Goal: Task Accomplishment & Management: Manage account settings

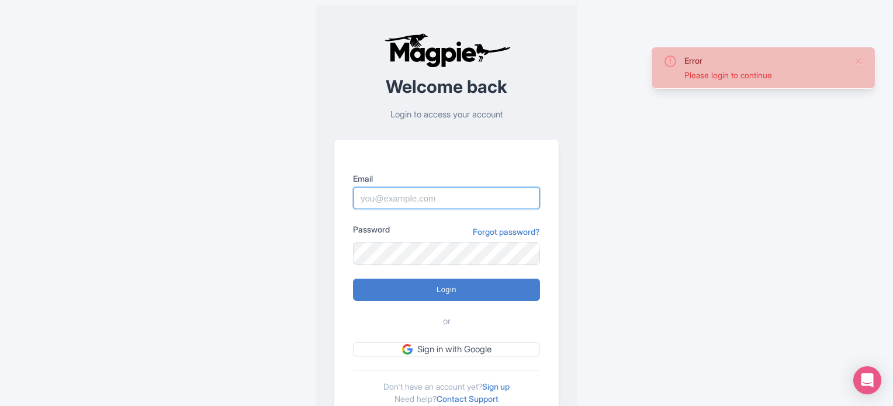
type input "[EMAIL_ADDRESS][DOMAIN_NAME]"
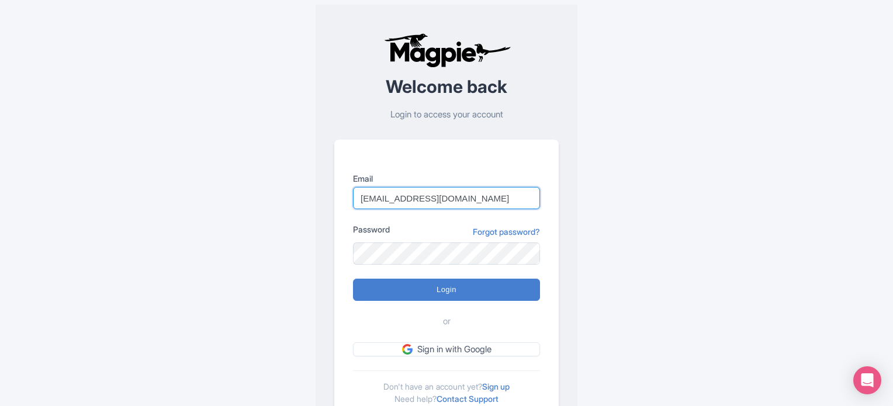
click at [406, 191] on input "[EMAIL_ADDRESS][DOMAIN_NAME]" at bounding box center [446, 198] width 187 height 22
click at [601, 269] on div "Error Please login to continue Welcome back Login to access your account Email …" at bounding box center [446, 228] width 748 height 456
click at [453, 195] on input "[EMAIL_ADDRESS][DOMAIN_NAME]" at bounding box center [446, 198] width 187 height 22
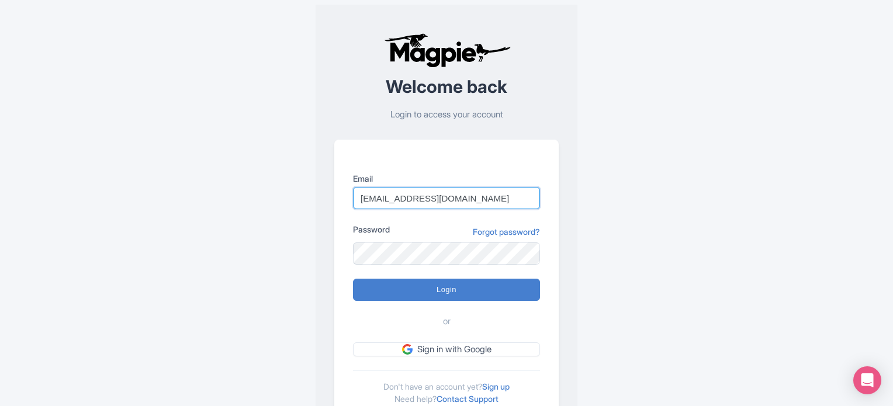
click at [453, 195] on input "[EMAIL_ADDRESS][DOMAIN_NAME]" at bounding box center [446, 198] width 187 height 22
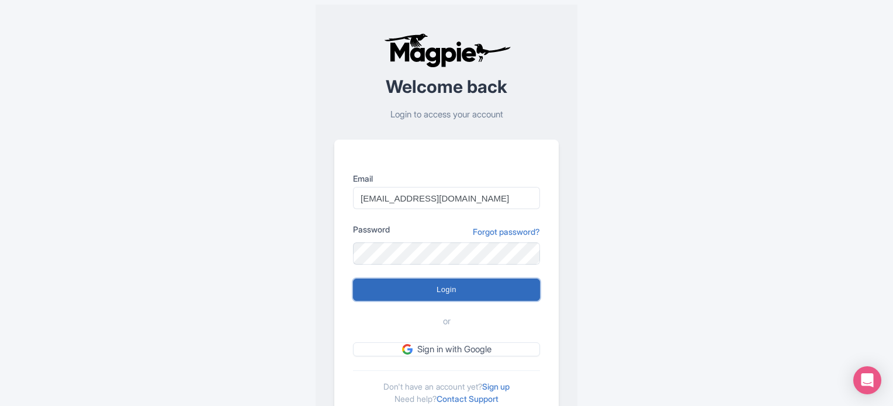
click at [386, 289] on input "Login" at bounding box center [446, 290] width 187 height 22
type input "Logging in..."
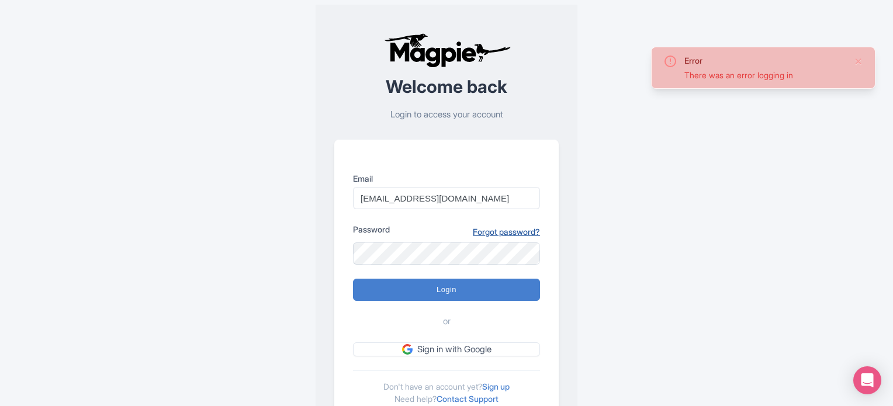
click at [524, 233] on link "Forgot password?" at bounding box center [506, 232] width 67 height 12
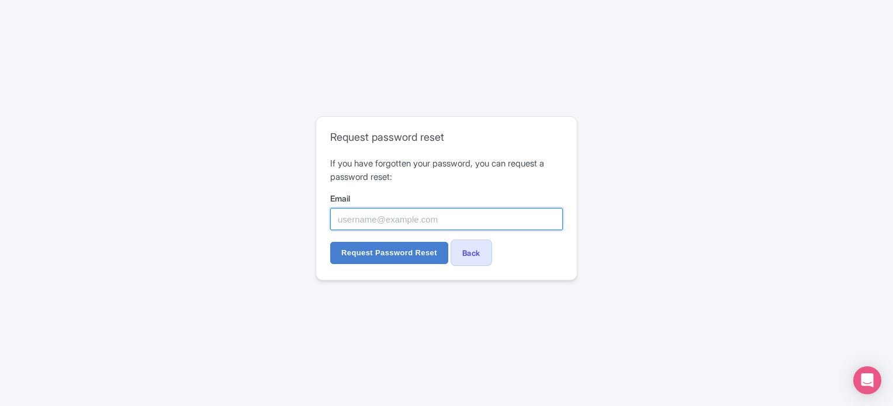
click at [397, 216] on input "Email" at bounding box center [446, 219] width 233 height 22
click at [651, 233] on div "Request password reset If you have forgotten your password, you can request a p…" at bounding box center [446, 203] width 748 height 183
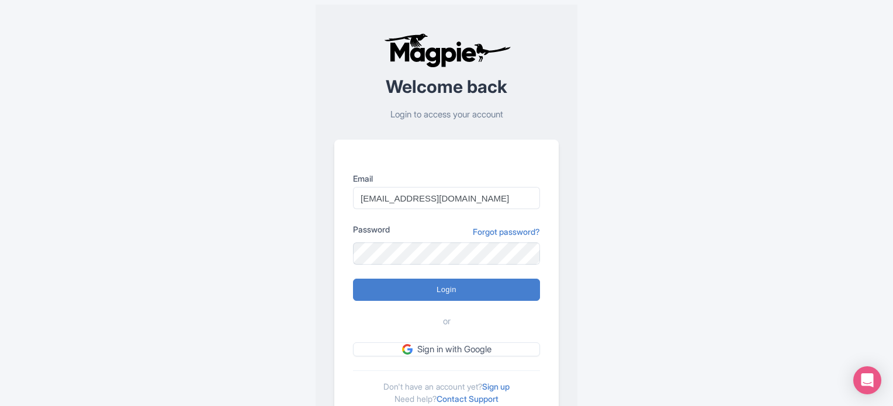
click at [795, 183] on div "Error Please login to continue Welcome back Login to access your account Email …" at bounding box center [446, 228] width 748 height 456
click at [382, 289] on input "Login" at bounding box center [446, 290] width 187 height 22
type input "Logging in..."
click at [496, 233] on link "Forgot password?" at bounding box center [506, 232] width 67 height 12
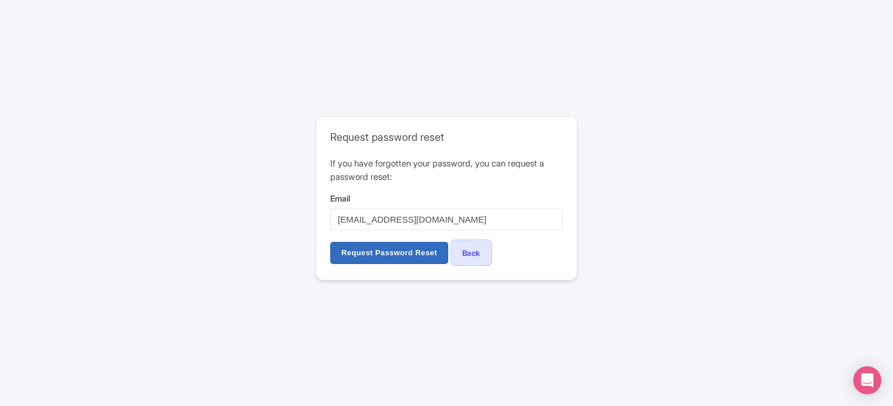
type input "somnath@raynatours.com"
click at [368, 254] on input "Request Password Reset" at bounding box center [389, 253] width 118 height 22
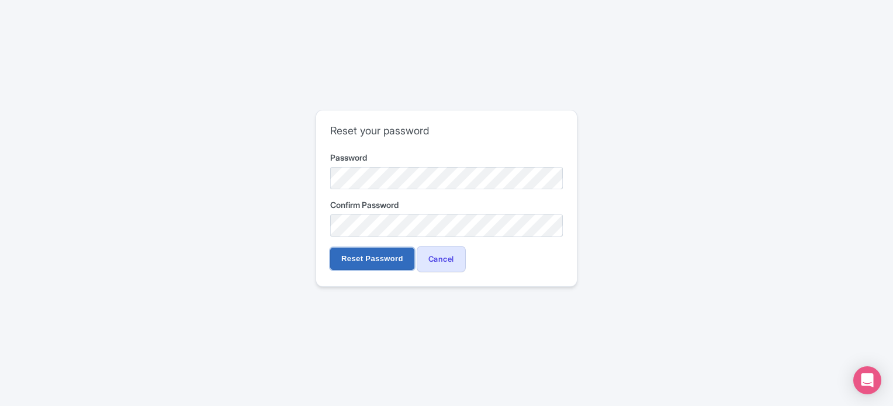
click at [360, 259] on input "Reset Password" at bounding box center [372, 259] width 84 height 22
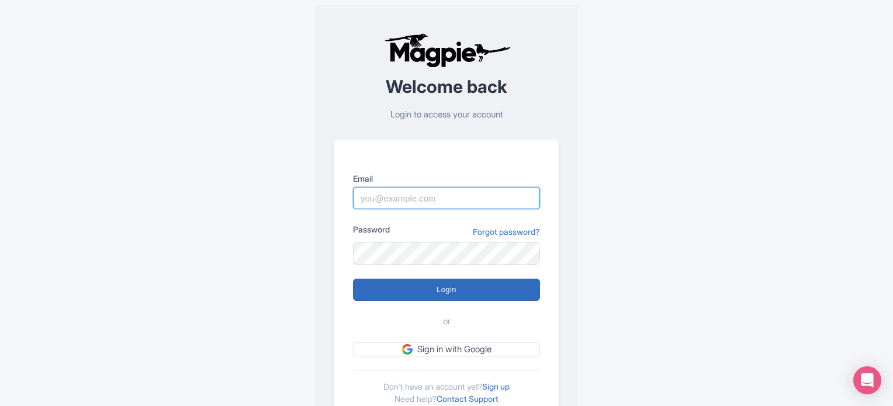
type input "[EMAIL_ADDRESS][DOMAIN_NAME]"
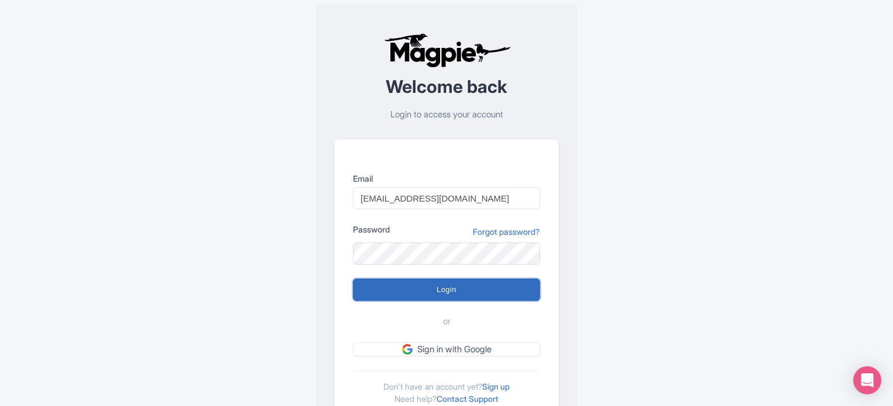
click at [421, 293] on input "Login" at bounding box center [446, 290] width 187 height 22
type input "Logging in..."
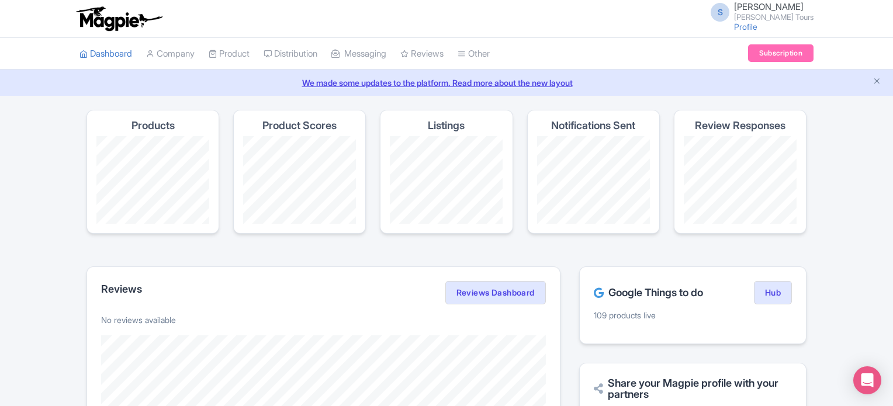
click at [368, 238] on section "Products Product Scores Listings Notifications Sent Review Responses" at bounding box center [446, 179] width 720 height 138
drag, startPoint x: 278, startPoint y: 75, endPoint x: 628, endPoint y: 75, distance: 349.5
click at [628, 75] on div "We made some updates to the platform. Read more about the new layout" at bounding box center [446, 83] width 893 height 26
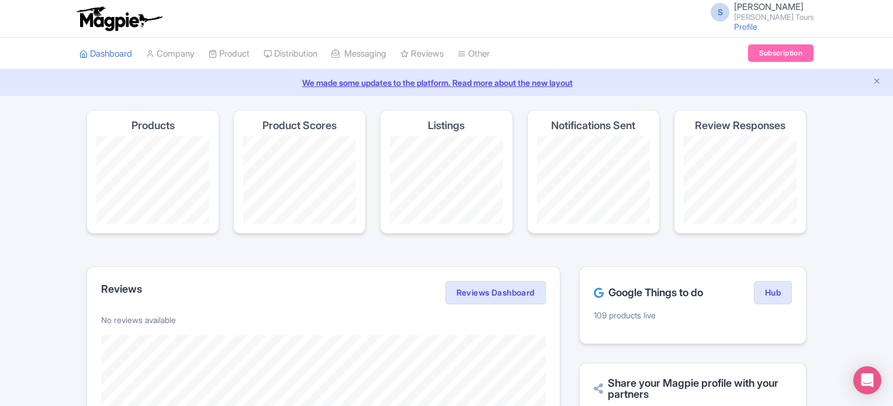
click at [631, 78] on link "We made some updates to the platform. Read more about the new layout" at bounding box center [446, 83] width 879 height 12
click at [877, 81] on icon "Close announcement" at bounding box center [876, 81] width 9 height 9
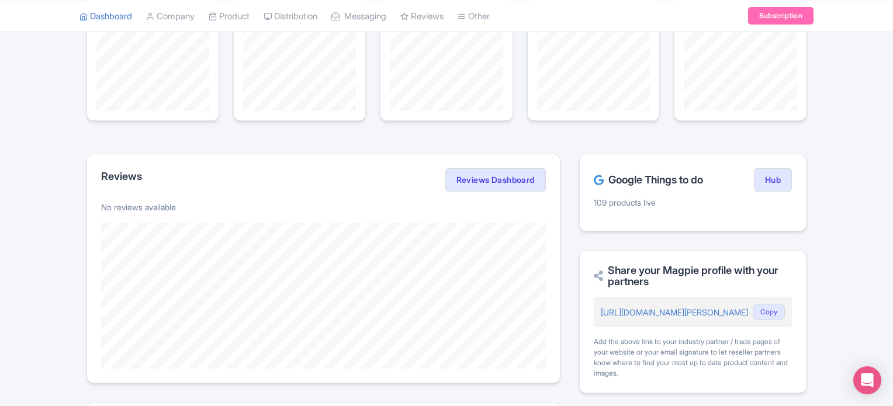
scroll to position [234, 0]
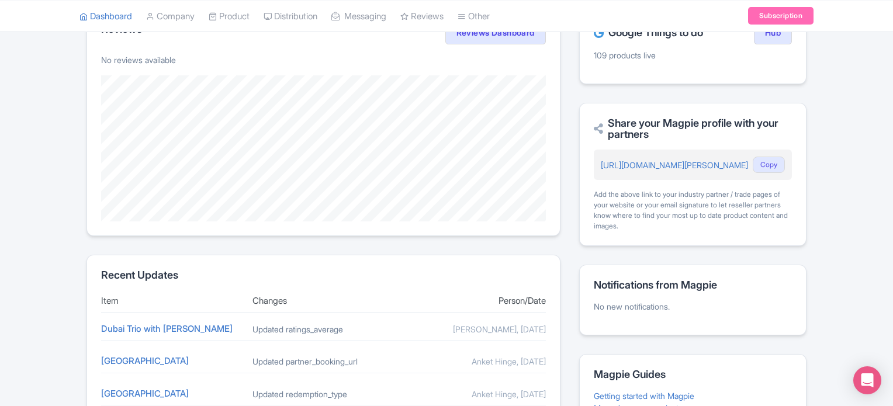
click at [646, 124] on h2 "Share your Magpie profile with your partners" at bounding box center [693, 128] width 198 height 23
click at [635, 110] on div "Share your Magpie profile with your partners https://magpie.travel/companies/ra…" at bounding box center [692, 175] width 227 height 144
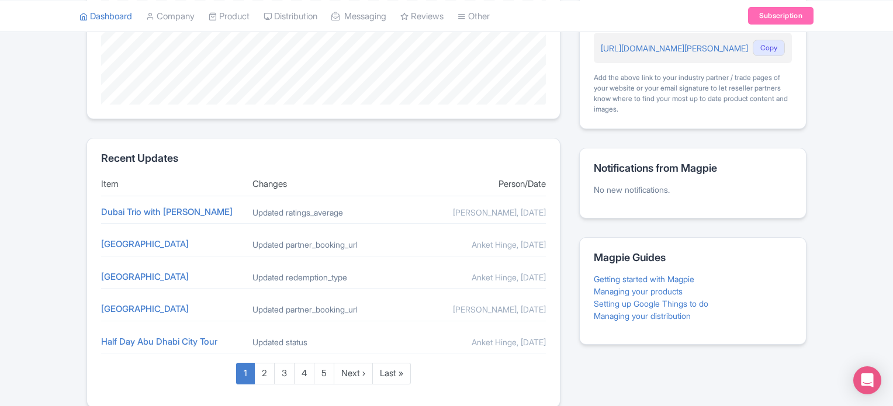
scroll to position [400, 0]
